Goal: Information Seeking & Learning: Find specific fact

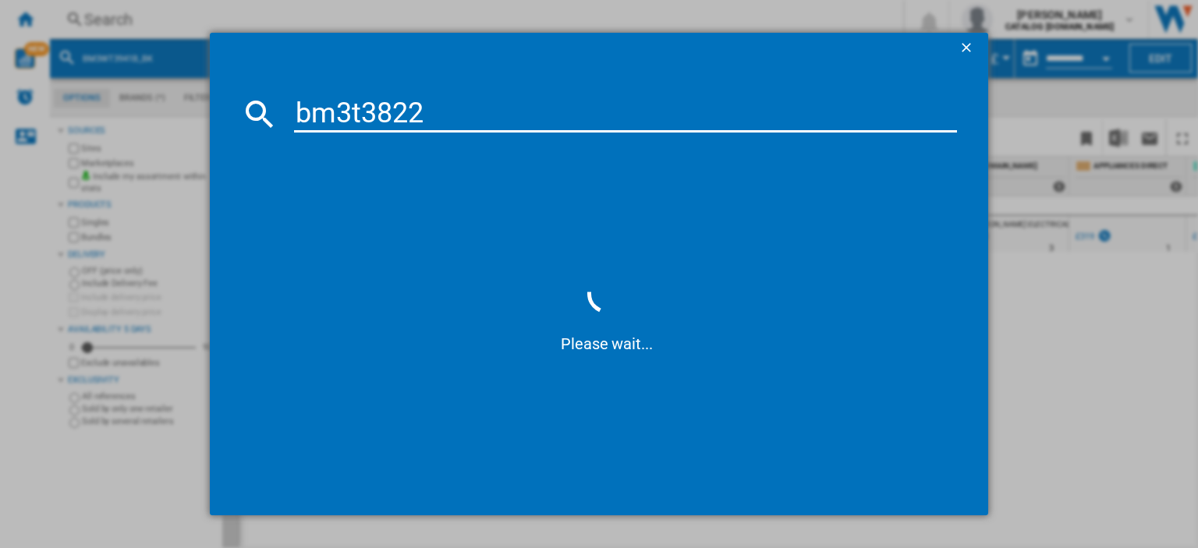
type input "bm3t3822w"
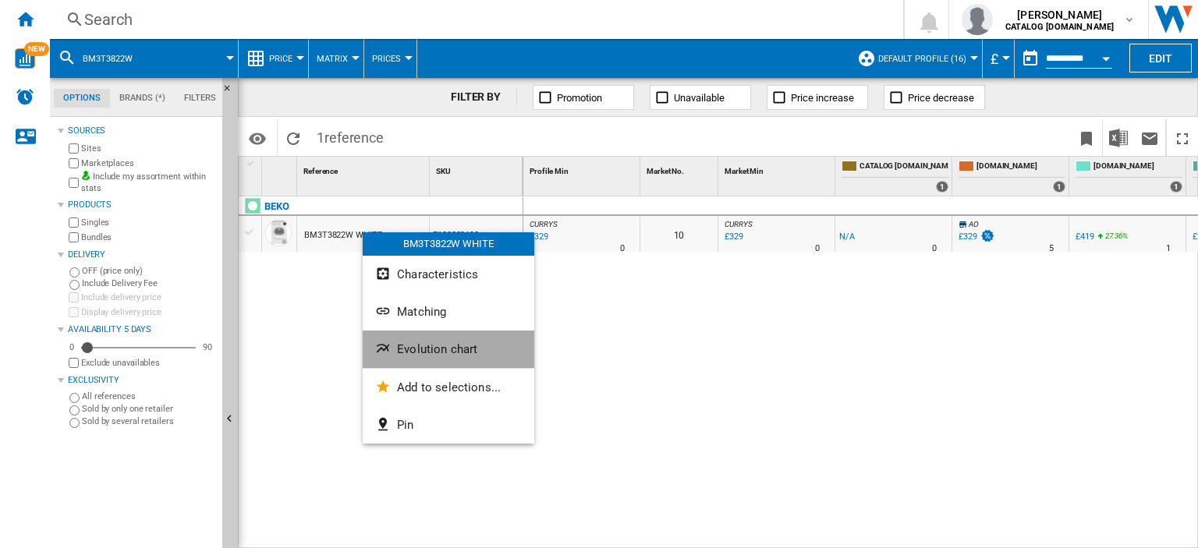
click at [437, 351] on span "Evolution chart" at bounding box center [437, 349] width 80 height 14
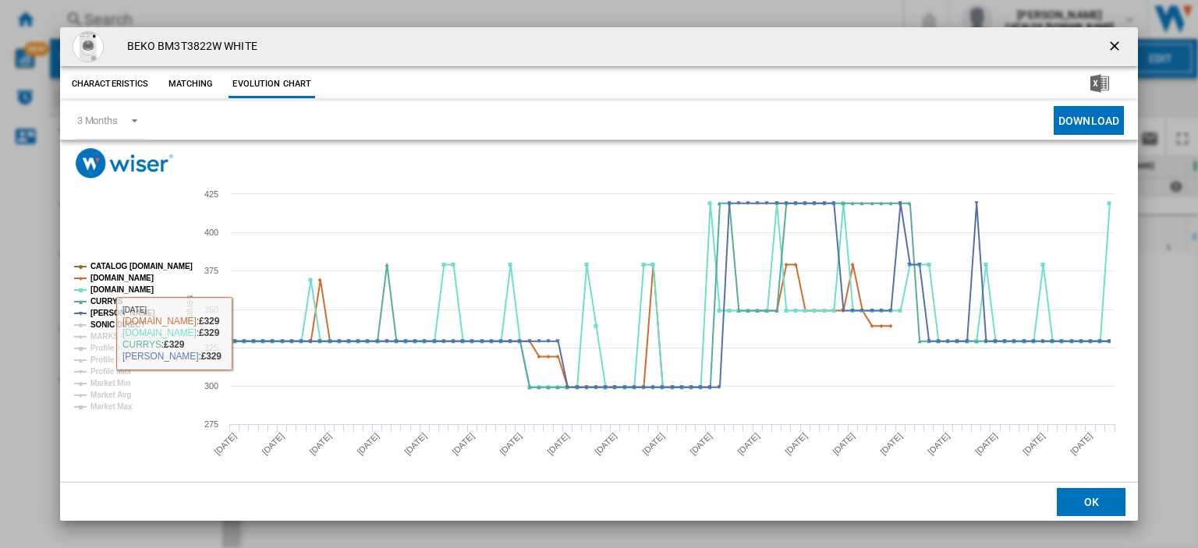
click at [126, 320] on tspan "SONIC DIRECT" at bounding box center [117, 324] width 55 height 9
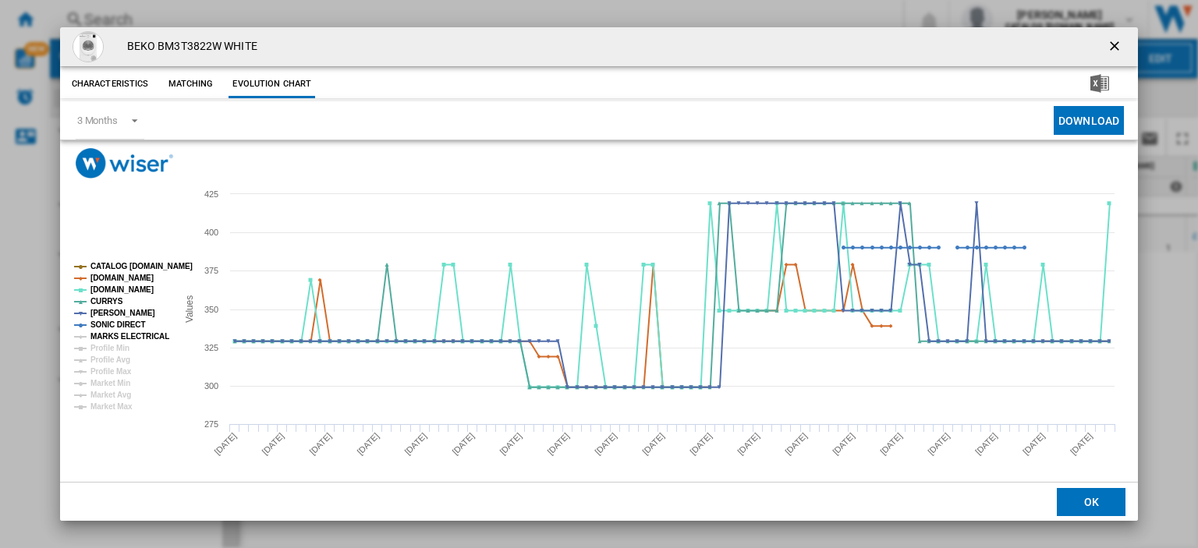
click at [128, 332] on tspan "MARKS ELECTRICAL" at bounding box center [129, 336] width 79 height 9
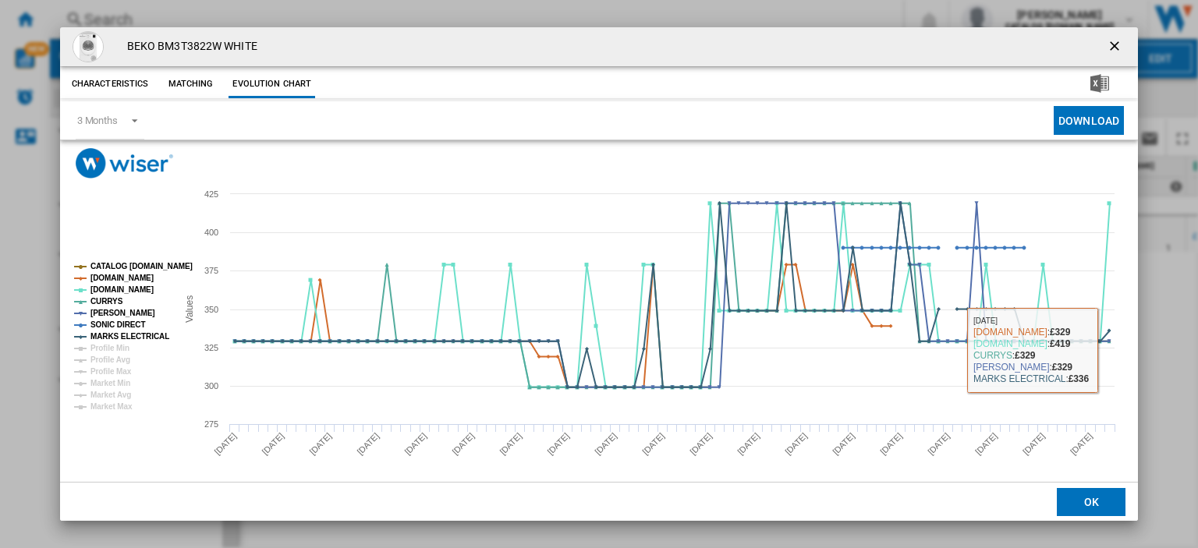
click at [1106, 46] on ng-md-icon "getI18NText('BUTTONS.CLOSE_DIALOG')" at bounding box center [1115, 47] width 19 height 19
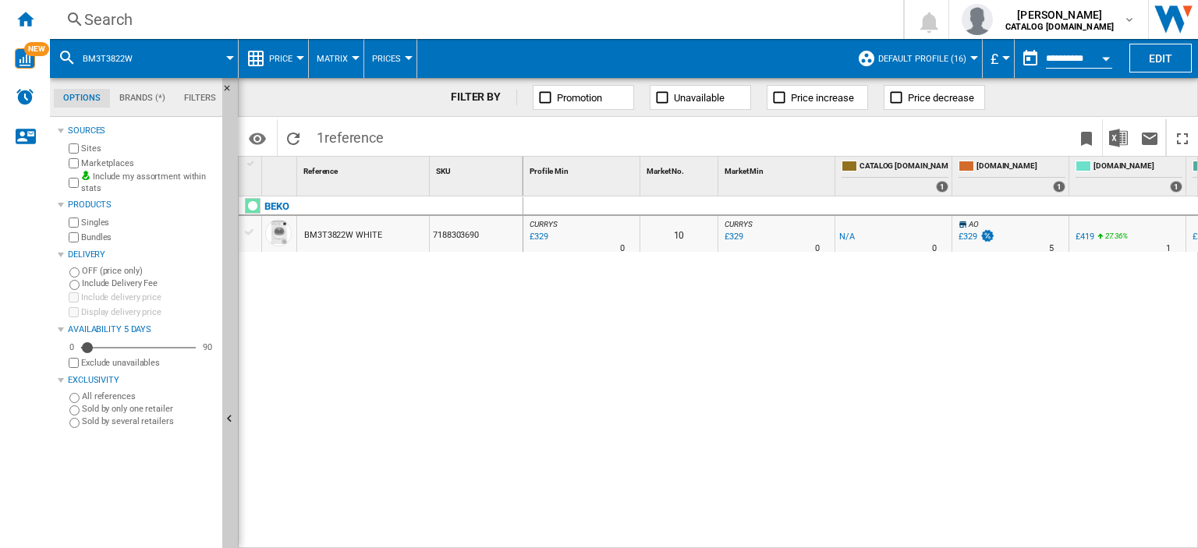
scroll to position [0, 267]
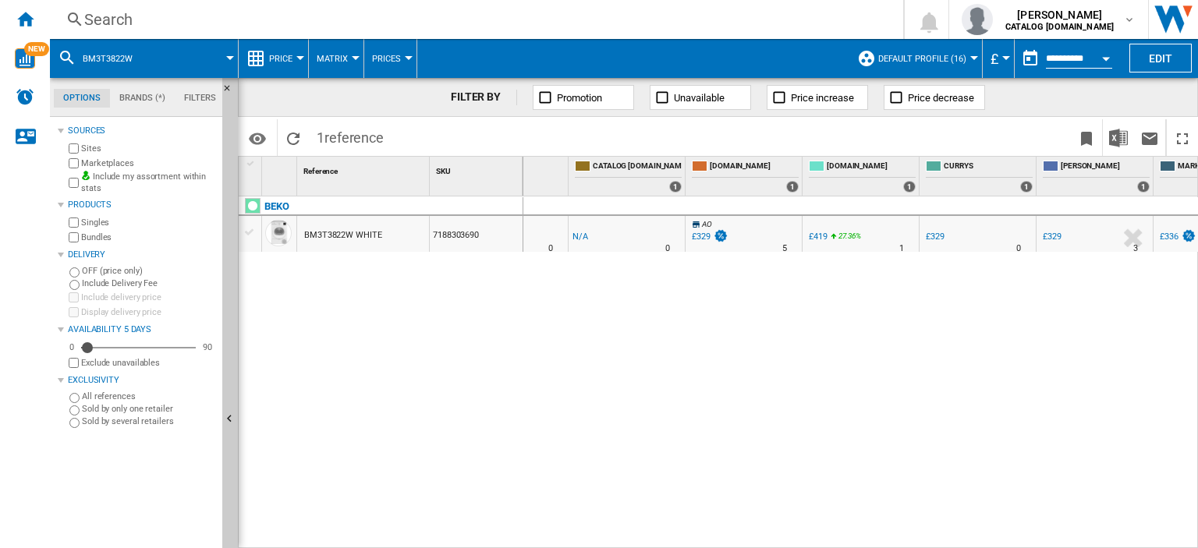
click at [1057, 239] on div "£329" at bounding box center [1052, 237] width 19 height 10
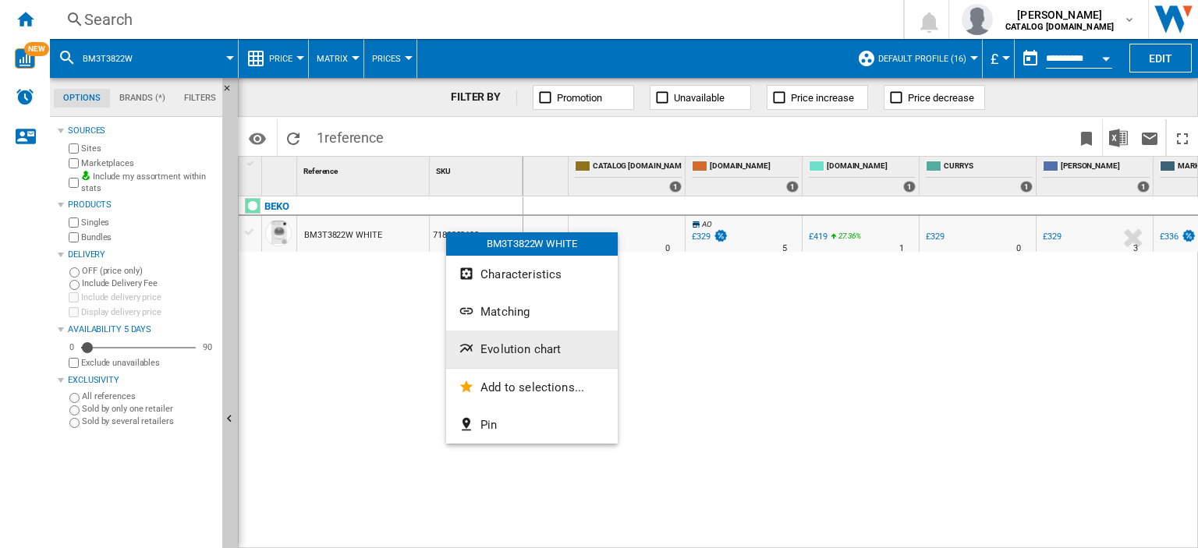
click at [540, 357] on button "Evolution chart" at bounding box center [532, 349] width 172 height 37
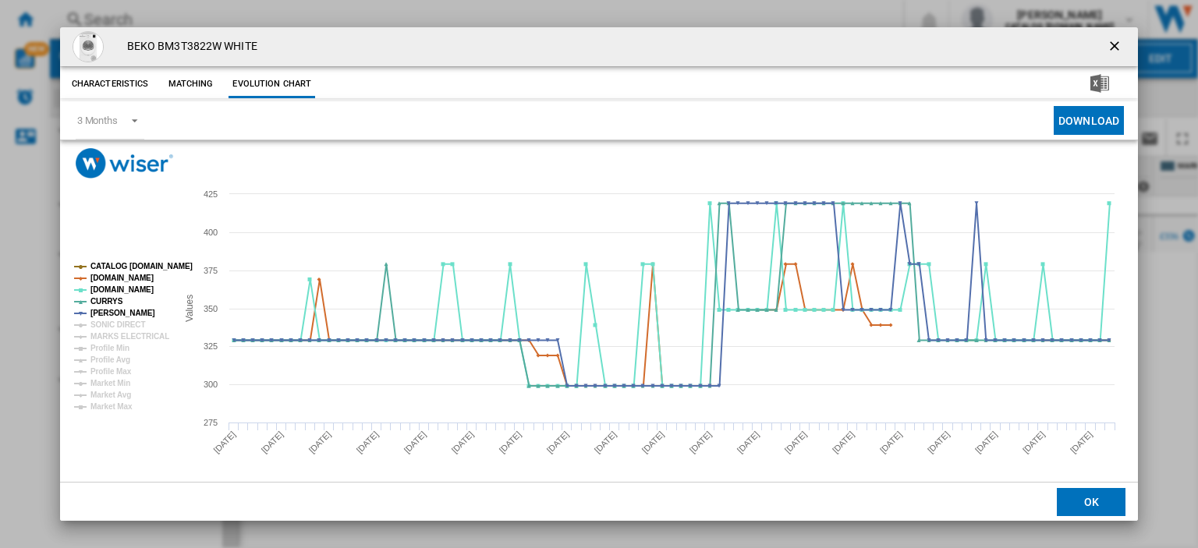
click at [1108, 44] on ng-md-icon "getI18NText('BUTTONS.CLOSE_DIALOG')" at bounding box center [1115, 47] width 19 height 19
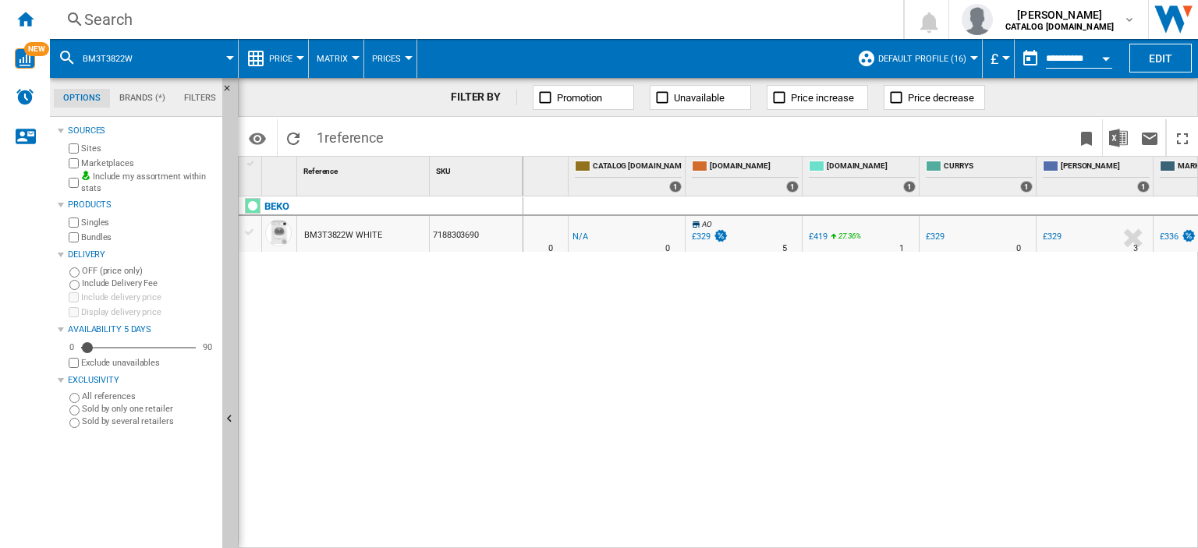
scroll to position [0, 338]
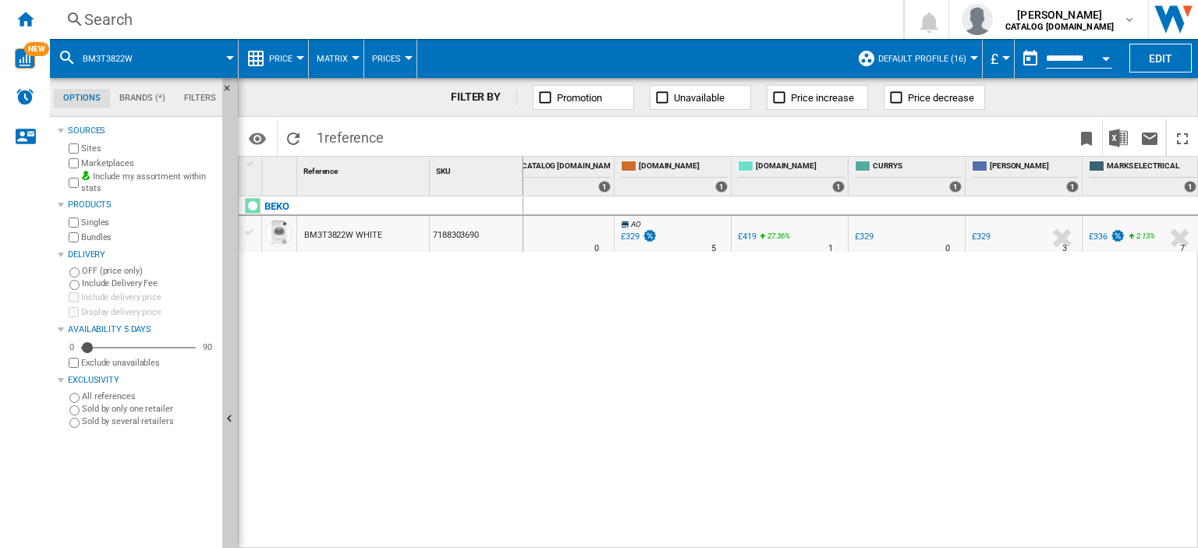
click at [858, 235] on div "£329" at bounding box center [864, 237] width 19 height 10
